Goal: Task Accomplishment & Management: Use online tool/utility

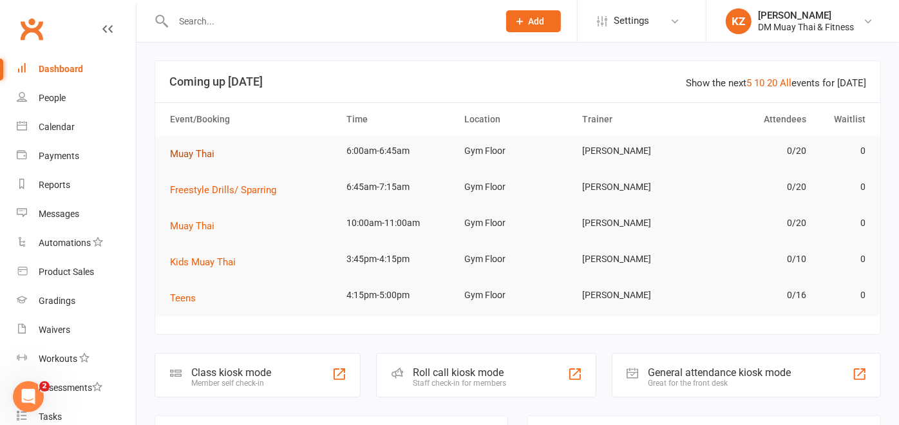
click at [205, 147] on button "Muay Thai" at bounding box center [196, 153] width 53 height 15
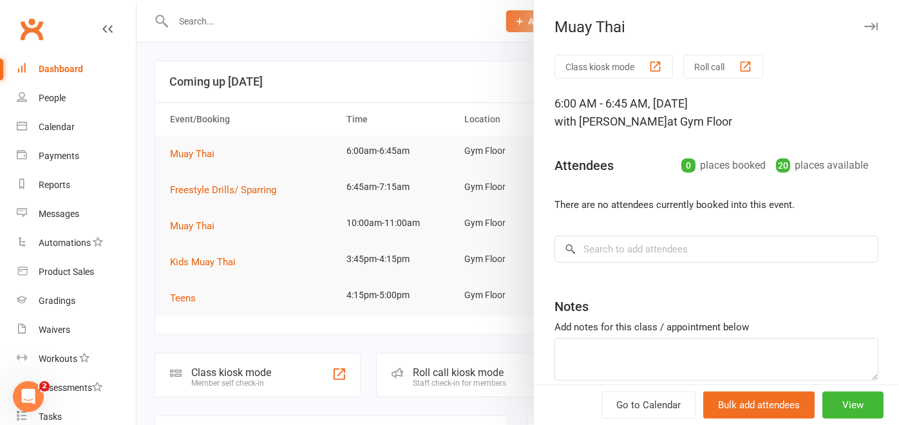
click at [739, 62] on div "button" at bounding box center [746, 67] width 14 height 14
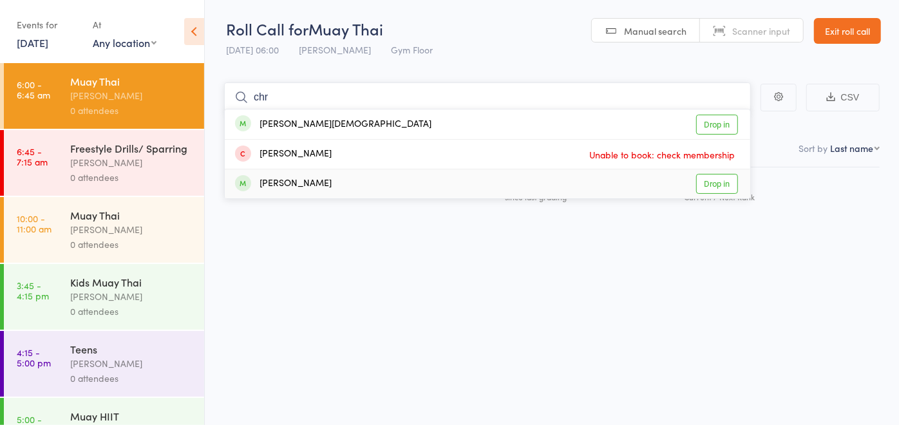
type input "chr"
click at [722, 184] on link "Drop in" at bounding box center [717, 184] width 42 height 20
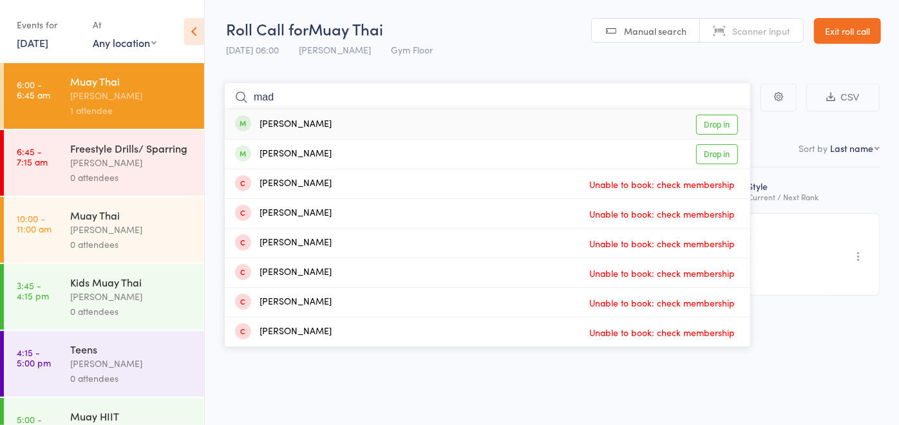
type input "mad"
click at [723, 123] on link "Drop in" at bounding box center [717, 125] width 42 height 20
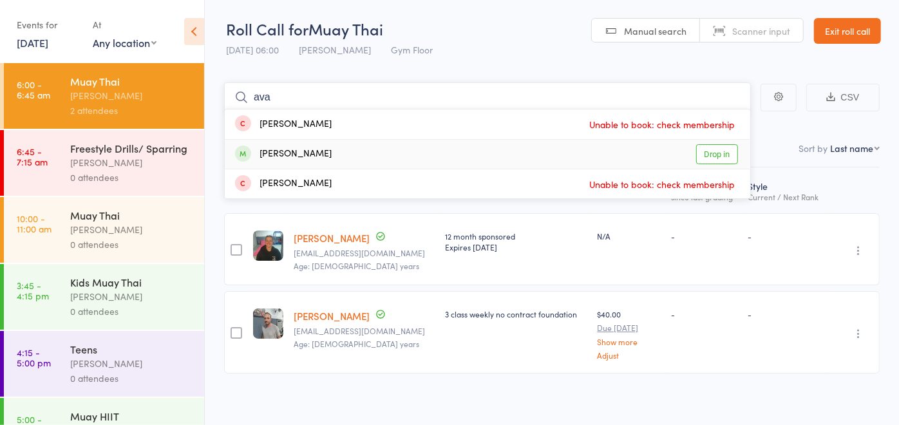
type input "ava"
click at [729, 147] on link "Drop in" at bounding box center [717, 154] width 42 height 20
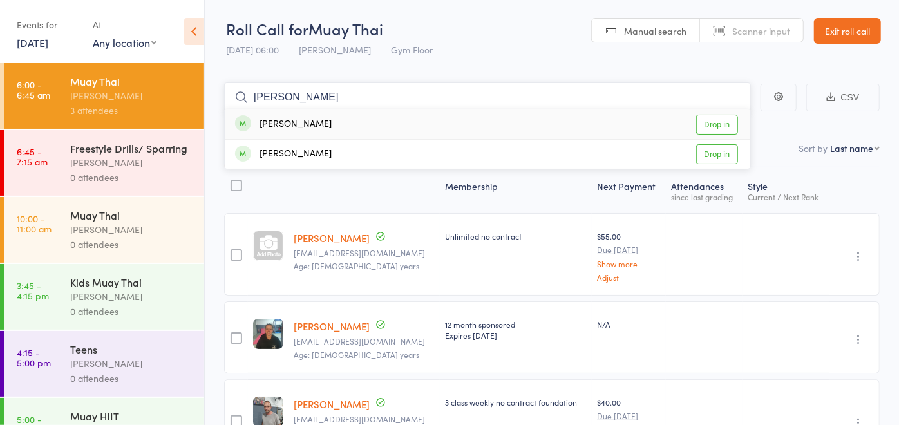
type input "diane"
click at [724, 122] on link "Drop in" at bounding box center [717, 125] width 42 height 20
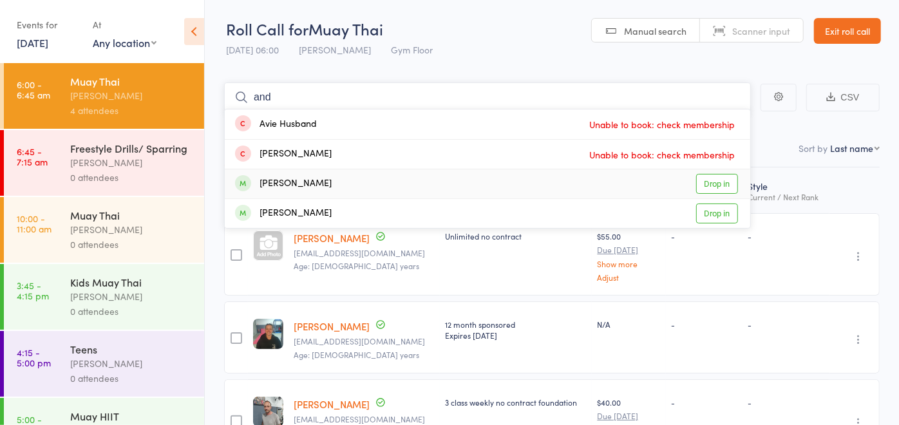
type input "and"
click at [726, 183] on link "Drop in" at bounding box center [717, 184] width 42 height 20
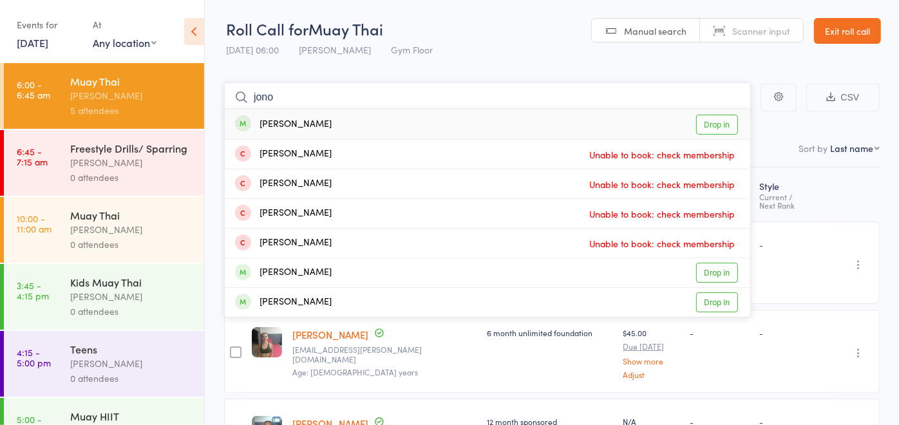
type input "jono"
click at [715, 120] on link "Drop in" at bounding box center [717, 125] width 42 height 20
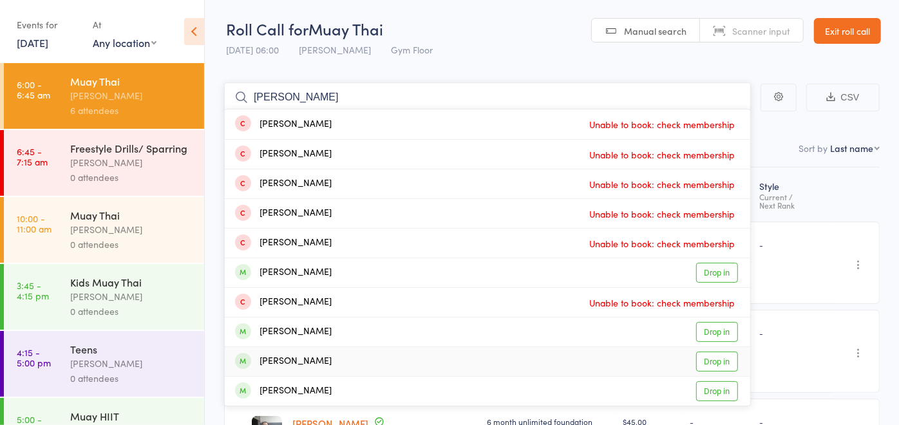
type input "dan"
click at [718, 357] on link "Drop in" at bounding box center [717, 362] width 42 height 20
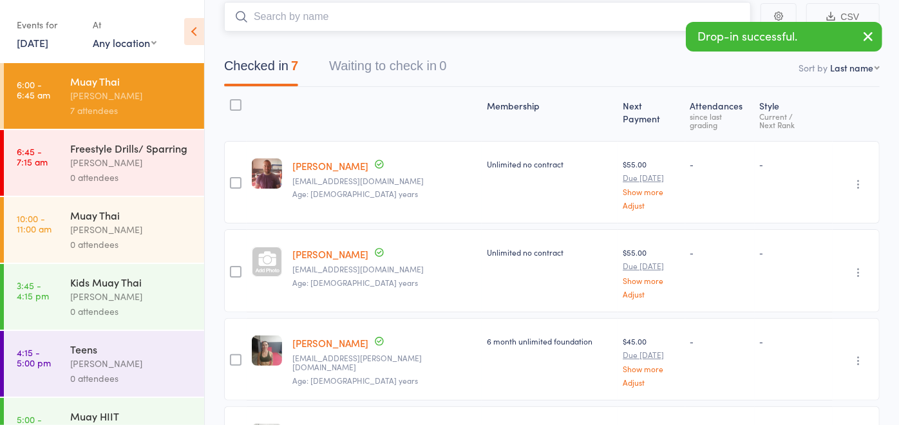
scroll to position [81, 0]
